Goal: Information Seeking & Learning: Learn about a topic

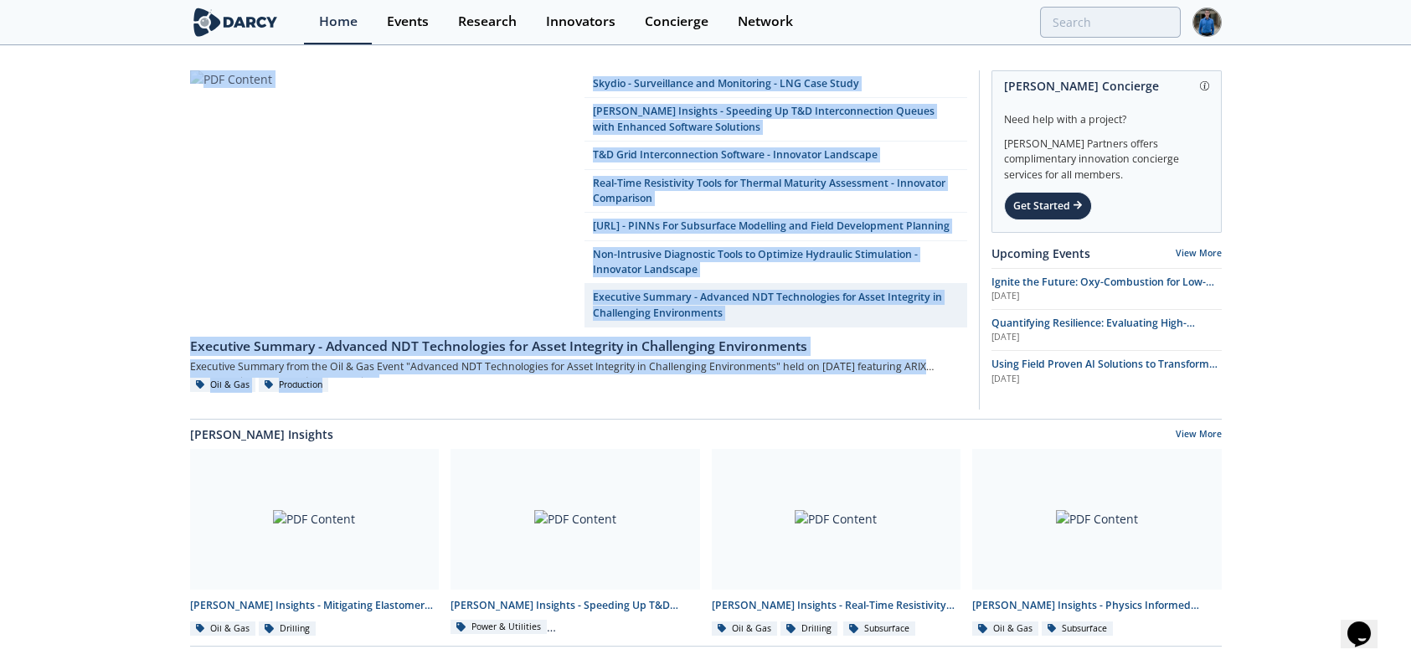
drag, startPoint x: 84, startPoint y: 80, endPoint x: 958, endPoint y: 423, distance: 939.0
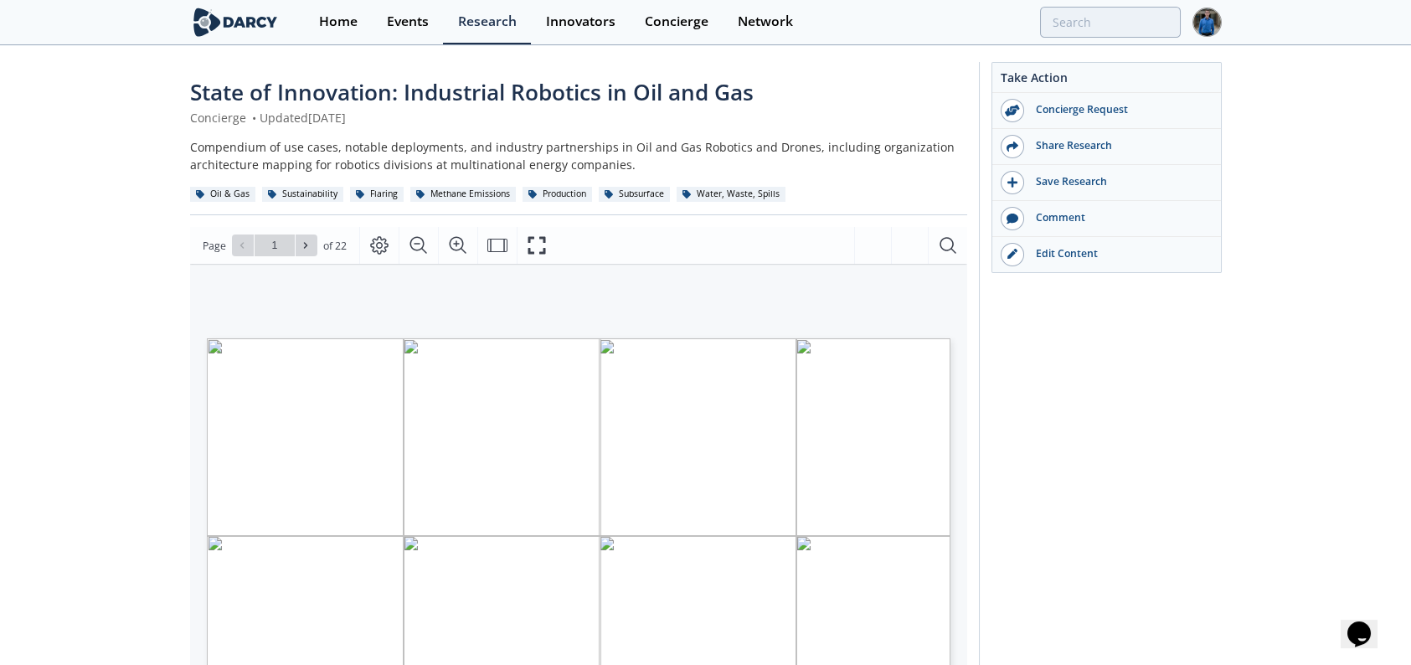
click at [163, 223] on div "State of Innovation: Industrial Robotics in Oil and Gas Concierge • Updated Aug…" at bounding box center [705, 626] width 1411 height 1158
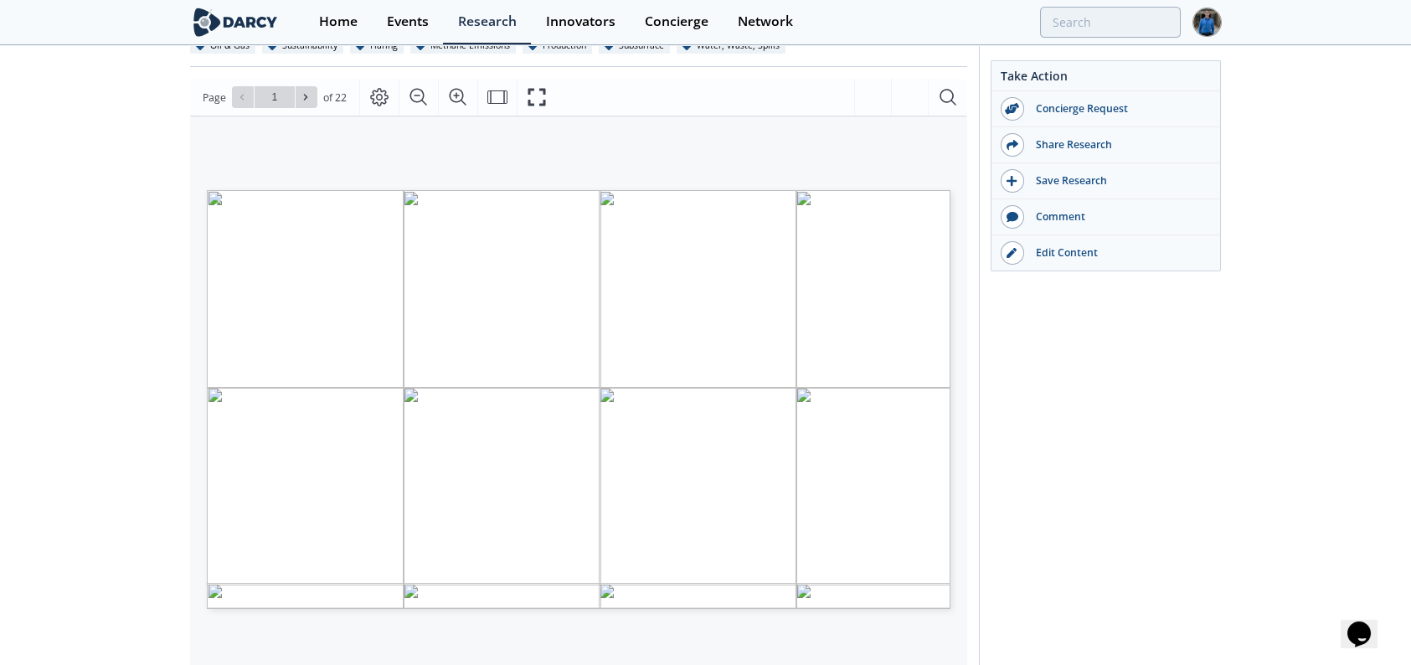
scroll to position [84, 0]
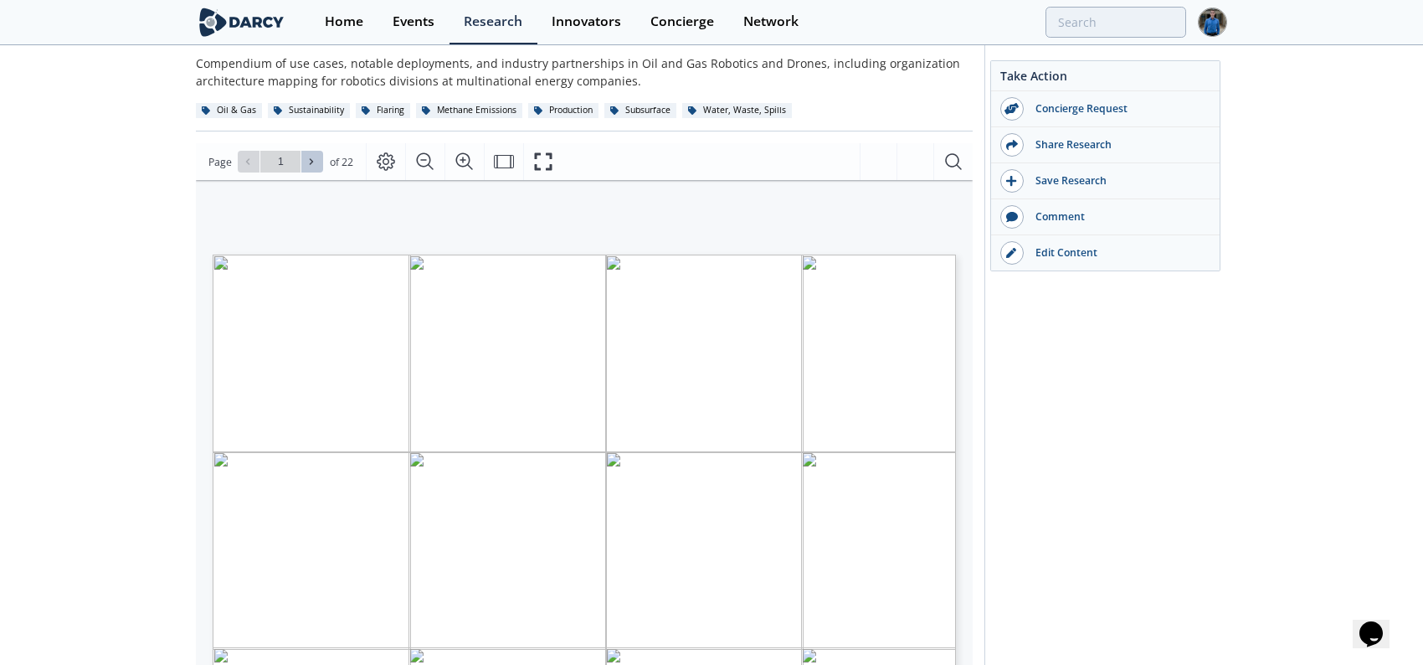
click at [306, 159] on icon at bounding box center [311, 162] width 10 height 10
type input "2"
click at [312, 162] on icon at bounding box center [311, 162] width 10 height 10
type input "4"
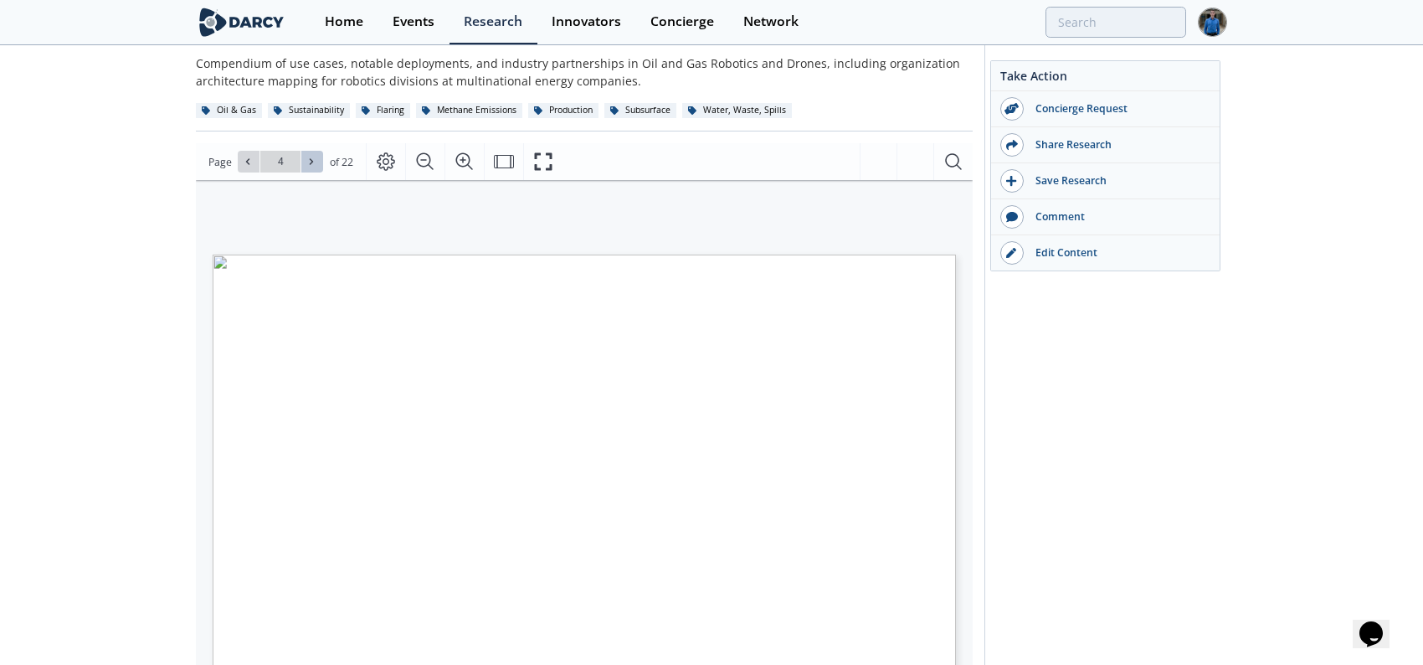
click at [312, 162] on icon at bounding box center [311, 162] width 10 height 10
type input "5"
click at [312, 162] on icon at bounding box center [311, 162] width 10 height 10
type input "6"
click at [312, 162] on icon at bounding box center [311, 162] width 10 height 10
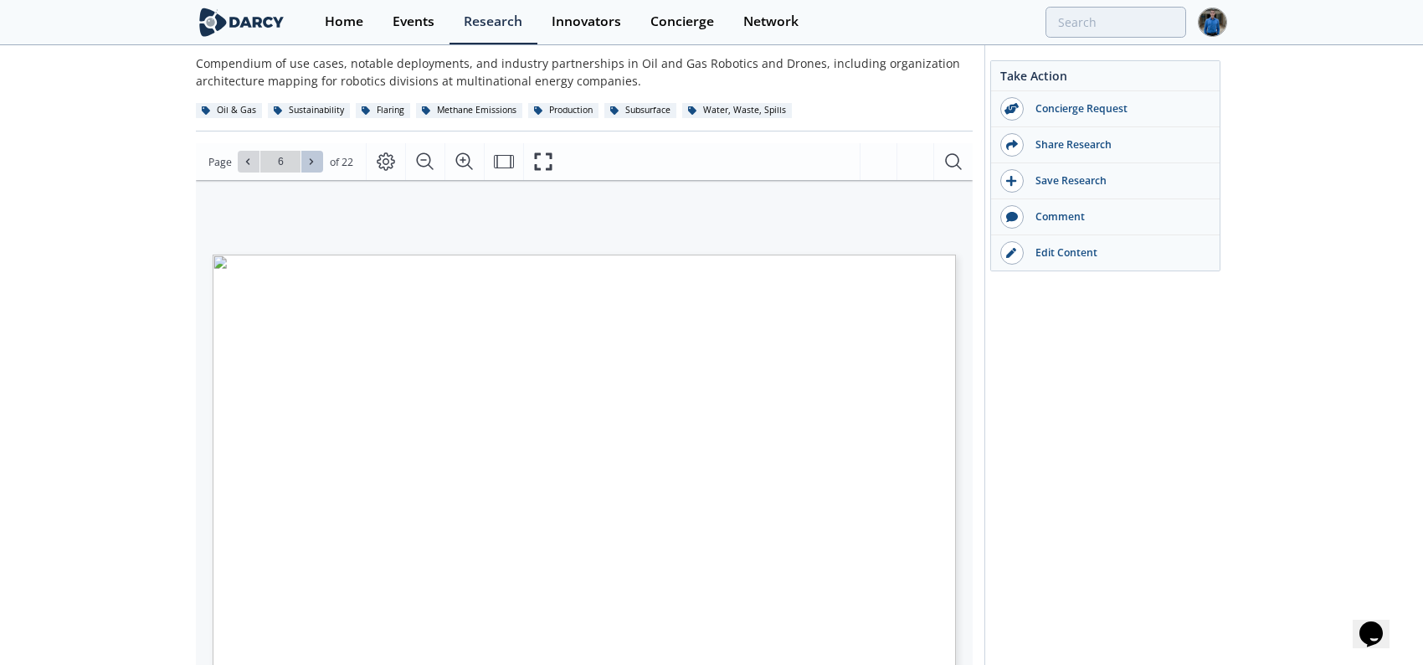
type input "7"
click at [312, 162] on icon at bounding box center [311, 162] width 10 height 10
type input "9"
click at [312, 162] on icon at bounding box center [311, 162] width 10 height 10
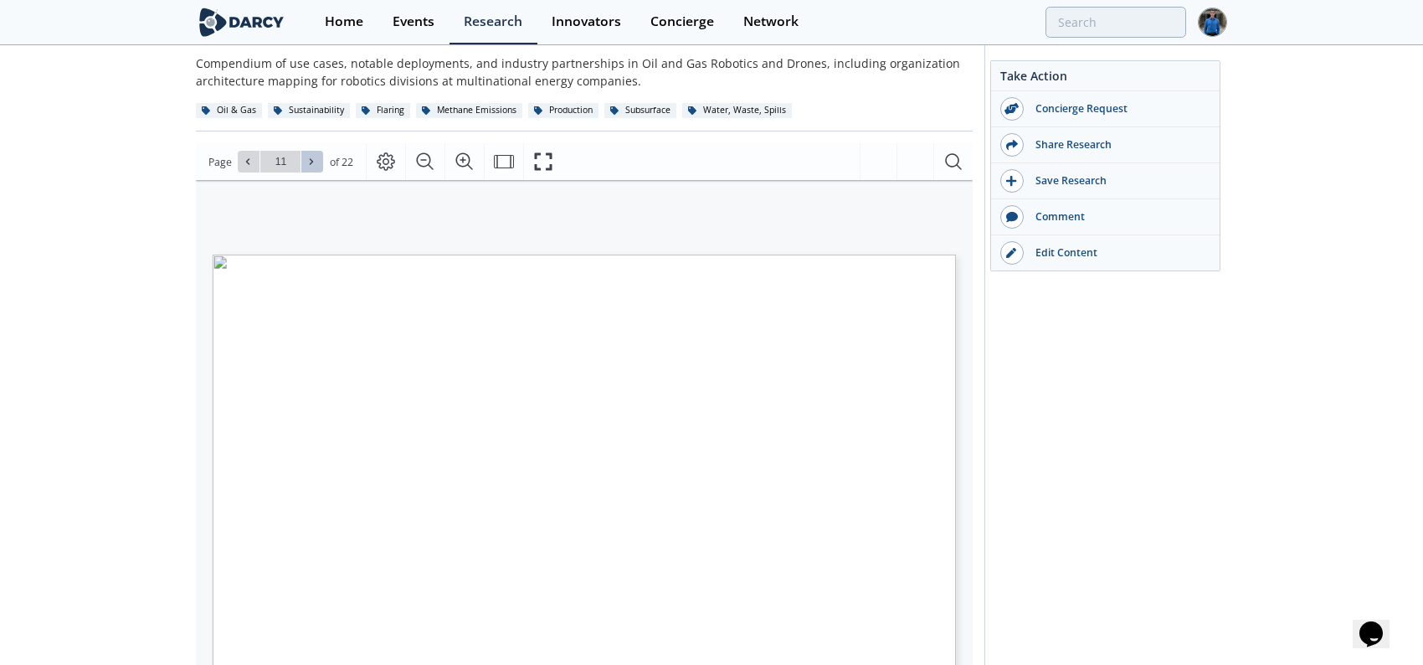
click at [312, 162] on icon at bounding box center [311, 162] width 10 height 10
type input "13"
type input "14"
type input "15"
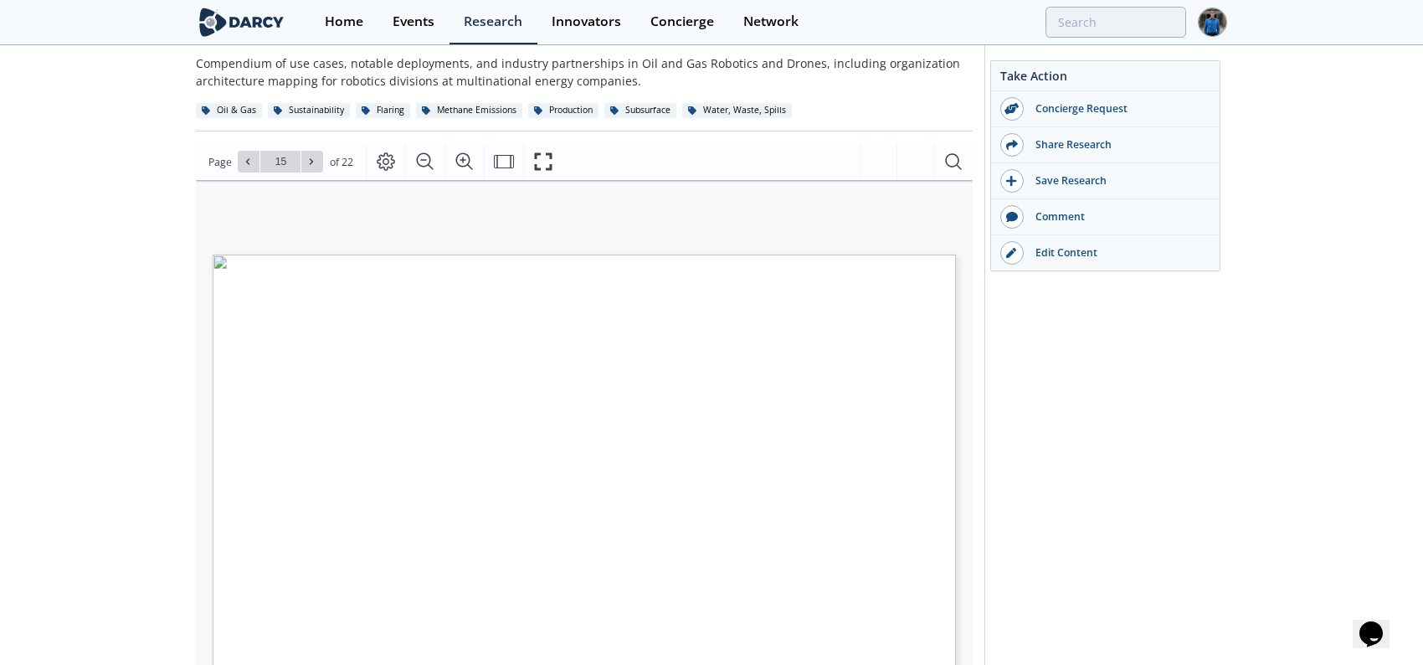
type input "16"
type input "17"
type input "22"
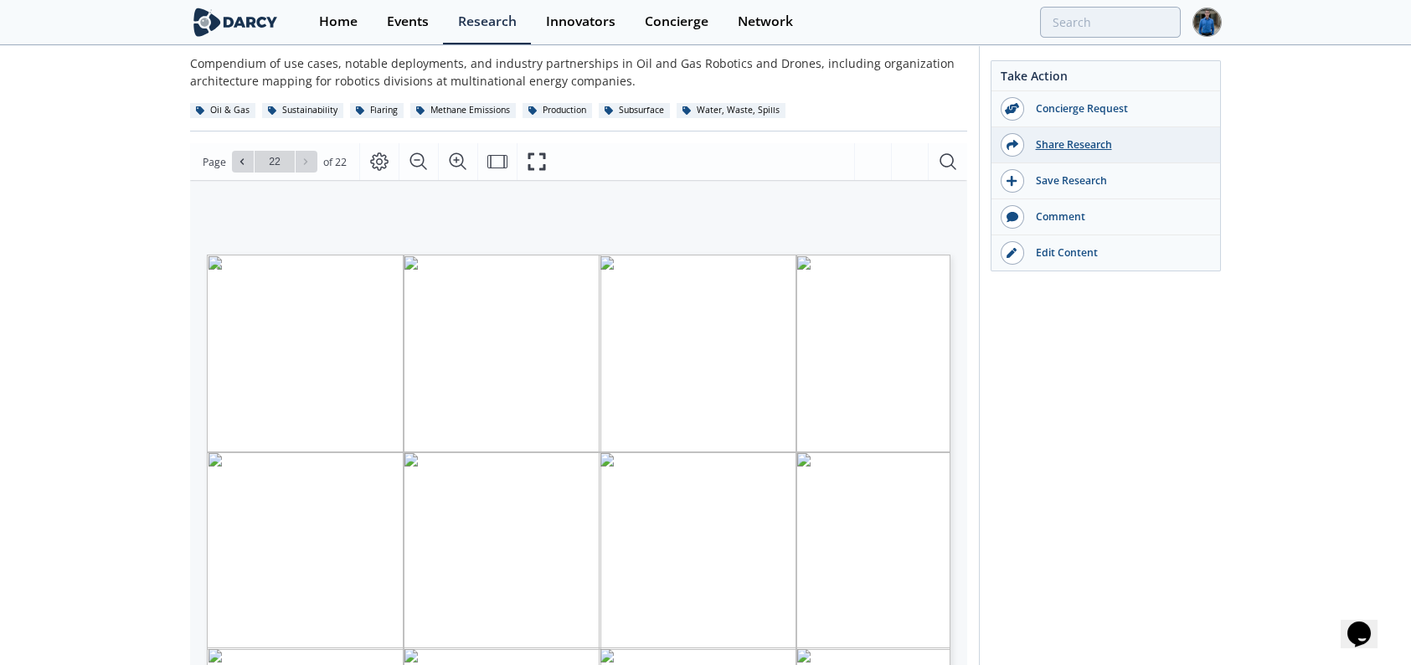
scroll to position [0, 0]
